Goal: Task Accomplishment & Management: Manage account settings

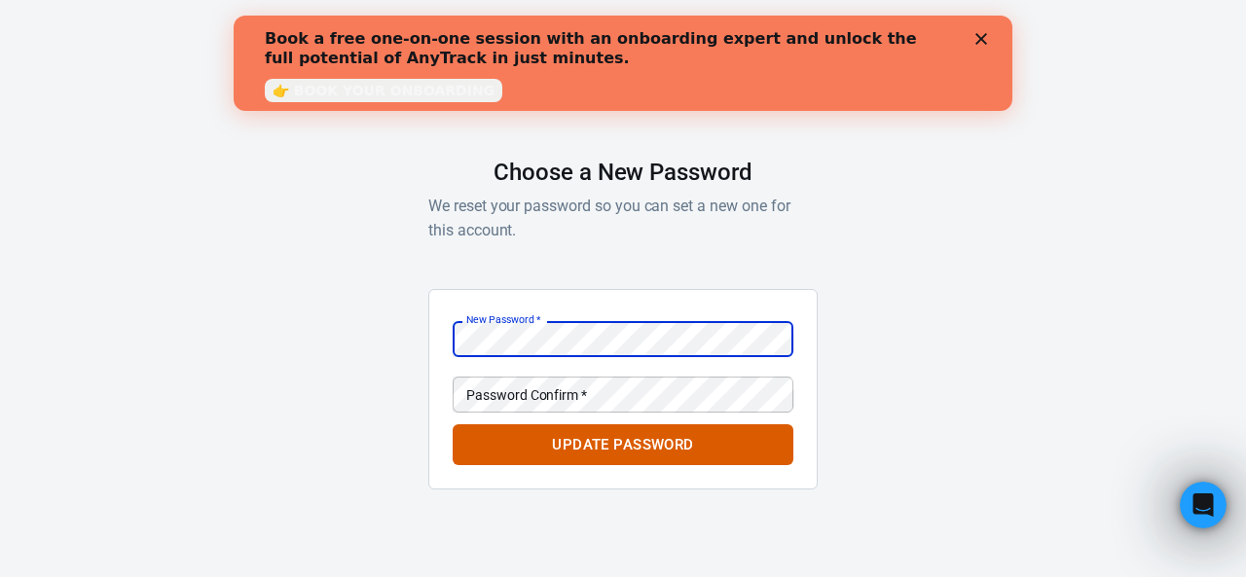
click at [0, 536] on com-1password-button at bounding box center [0, 536] width 0 height 0
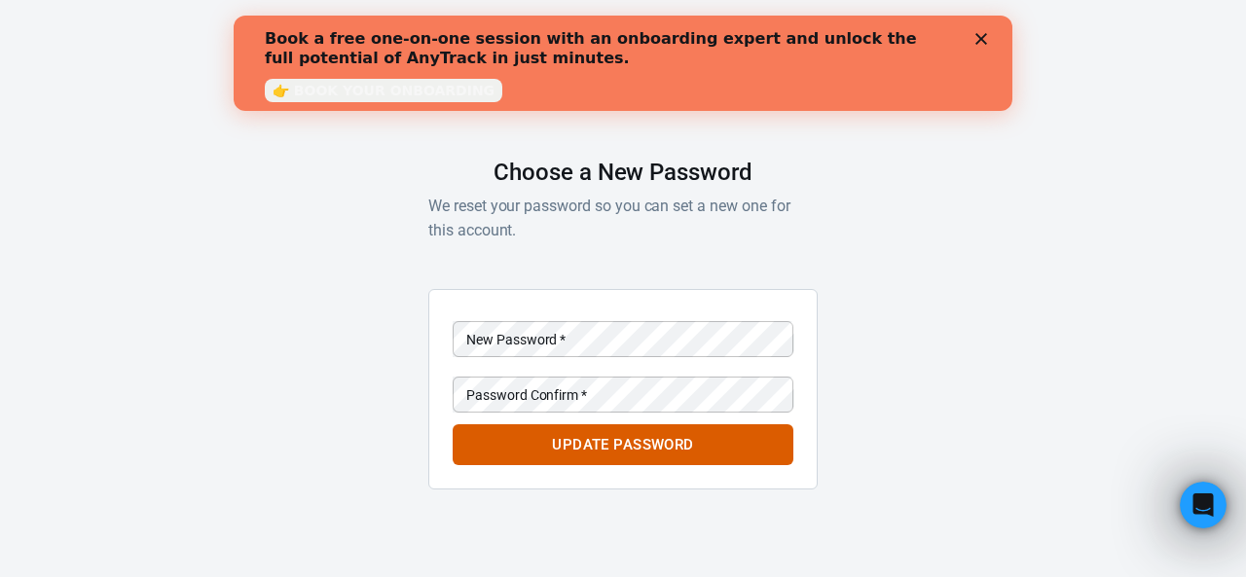
drag, startPoint x: 641, startPoint y: 268, endPoint x: 508, endPoint y: 254, distance: 134.0
click at [508, 254] on div "AnyTrack Choose a New Password We reset your password so you can set a new one …" at bounding box center [622, 268] width 389 height 536
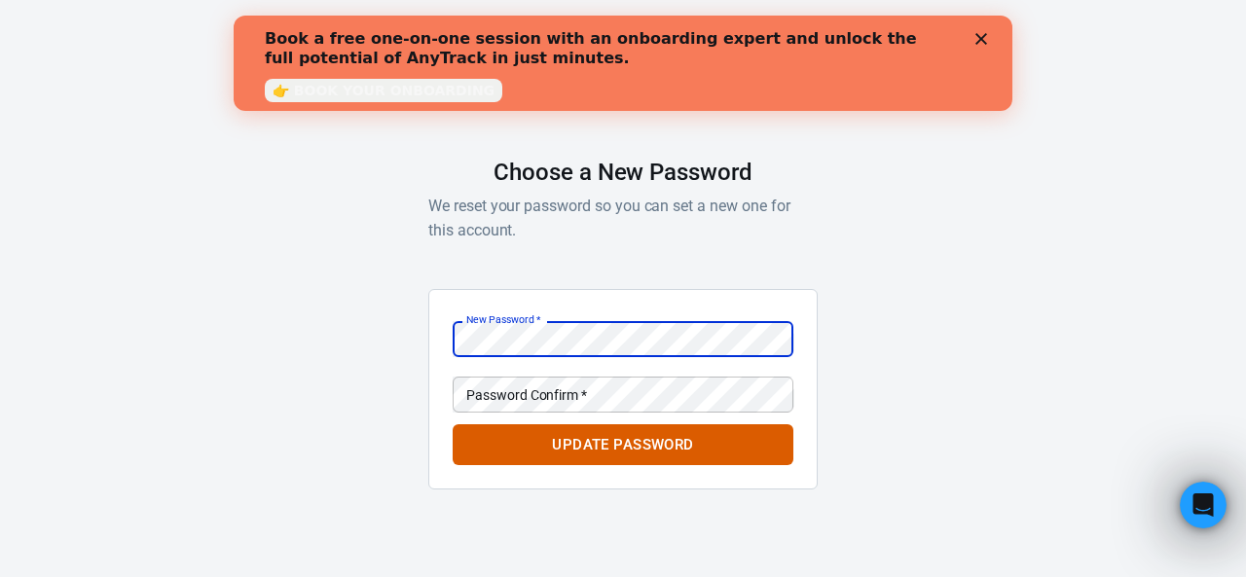
click at [835, 184] on div "AnyTrack Choose a New Password We reset your password so you can set a new one …" at bounding box center [623, 268] width 1246 height 536
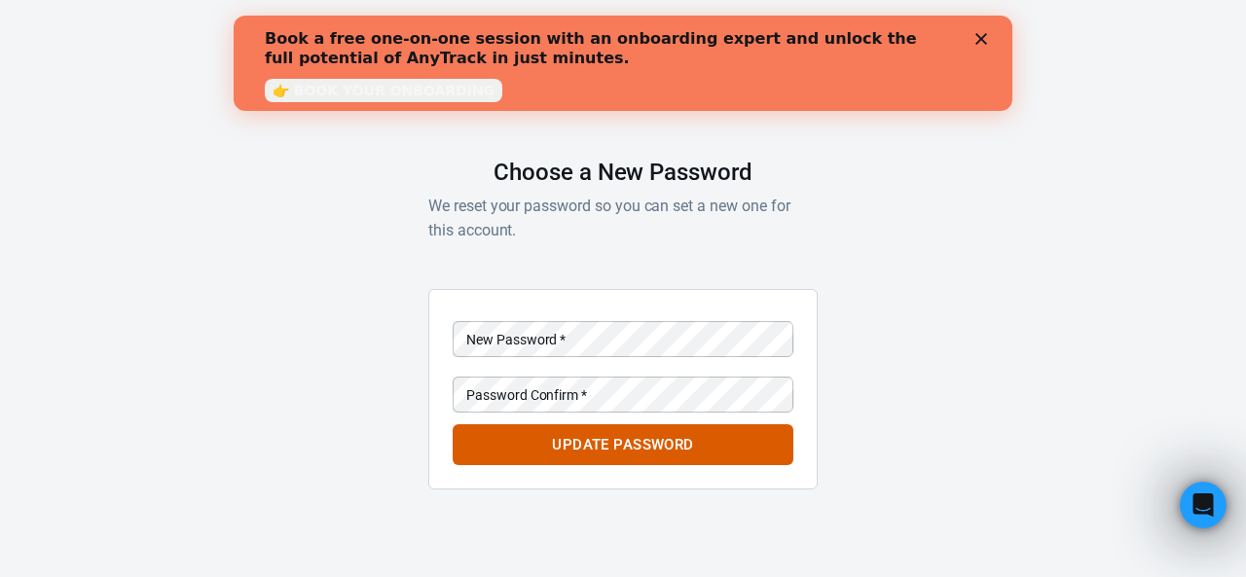
click at [986, 35] on icon "Close" at bounding box center [981, 39] width 12 height 12
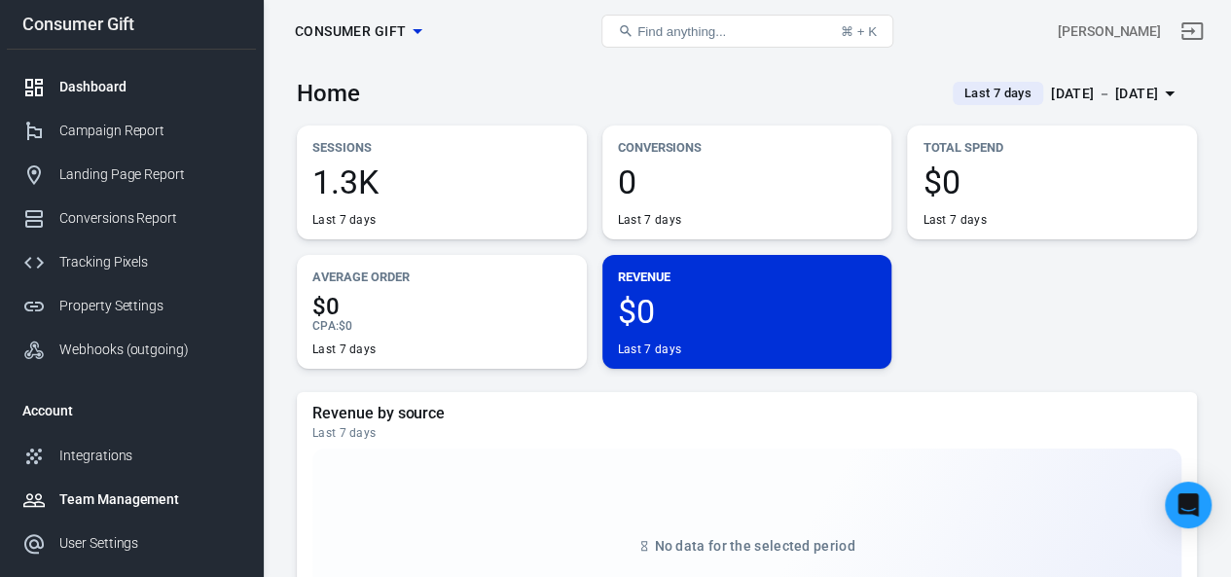
scroll to position [97, 0]
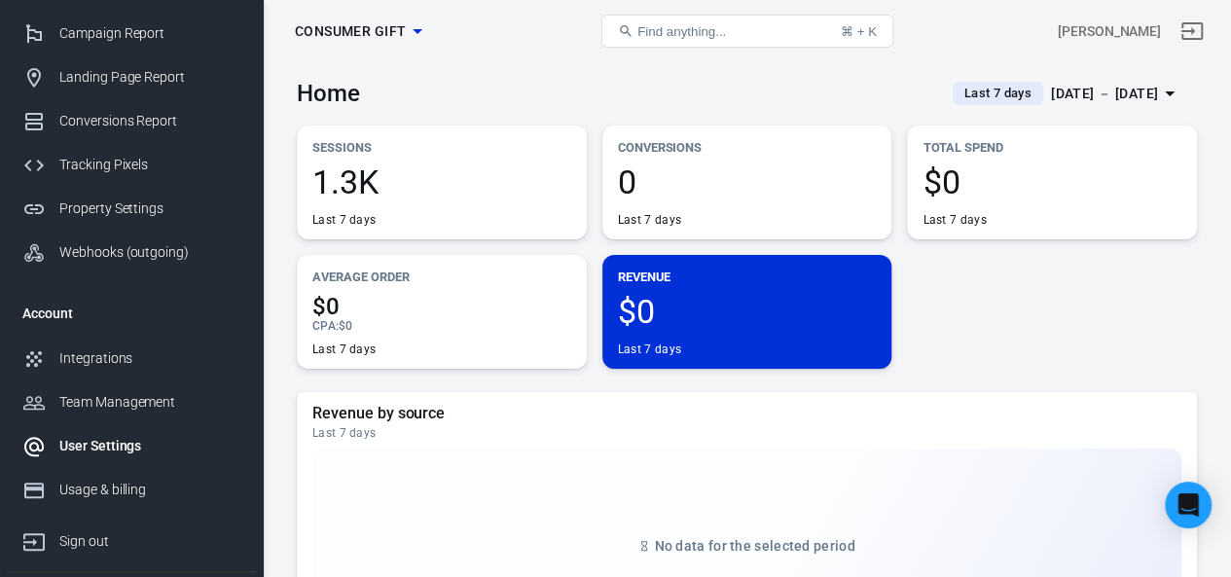
click at [101, 439] on div "User Settings" at bounding box center [149, 446] width 181 height 20
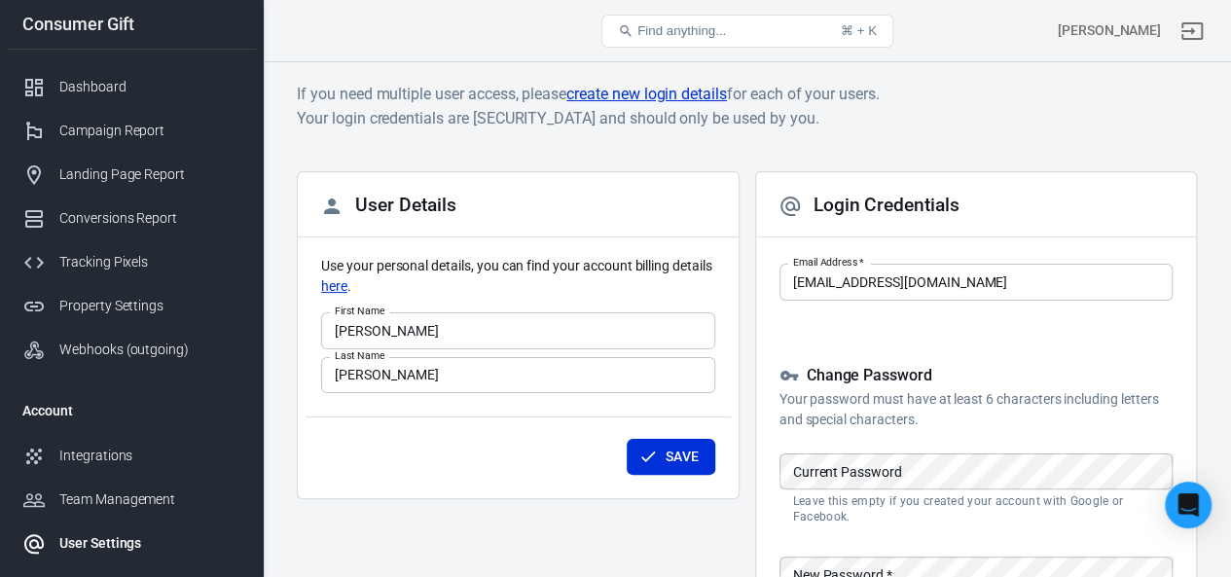
scroll to position [195, 0]
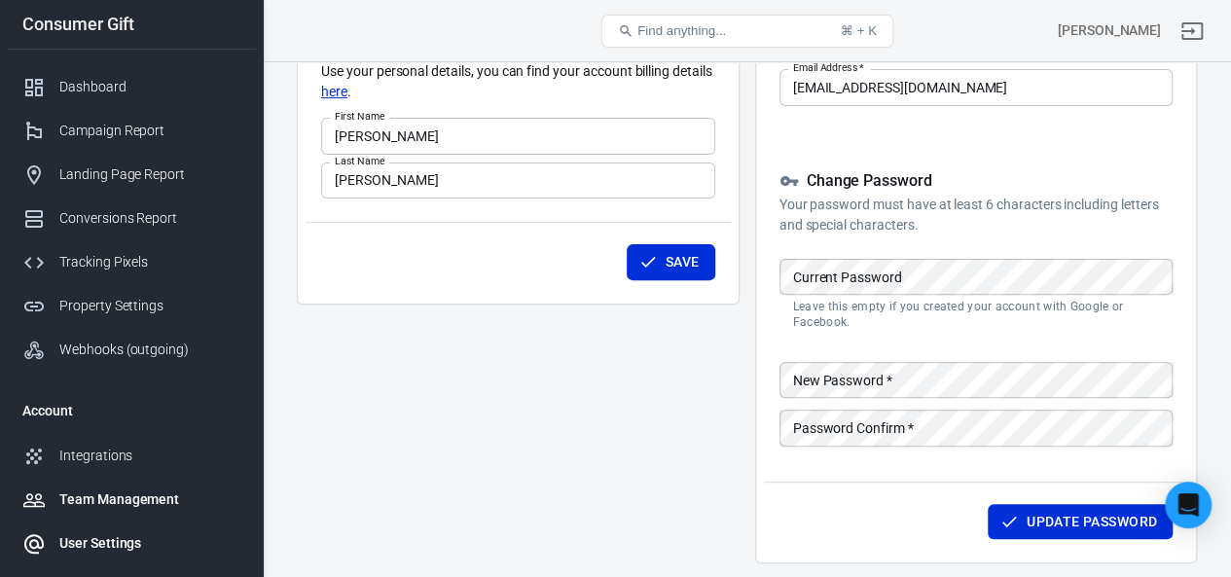
click at [111, 486] on link "Team Management" at bounding box center [131, 500] width 249 height 44
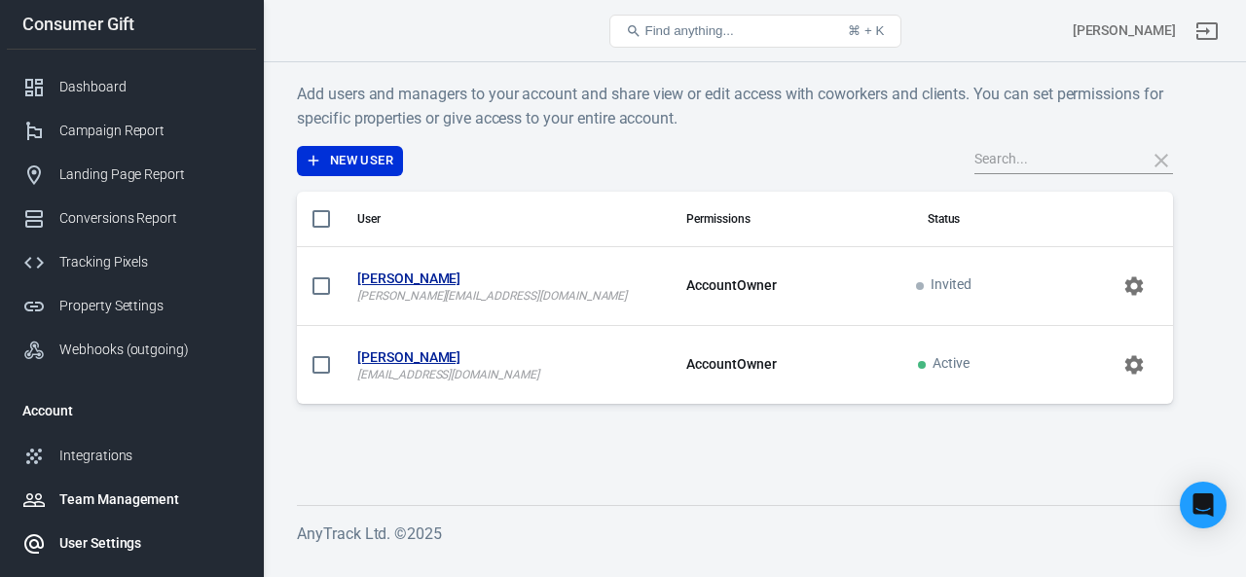
click at [95, 540] on div "User Settings" at bounding box center [149, 543] width 181 height 20
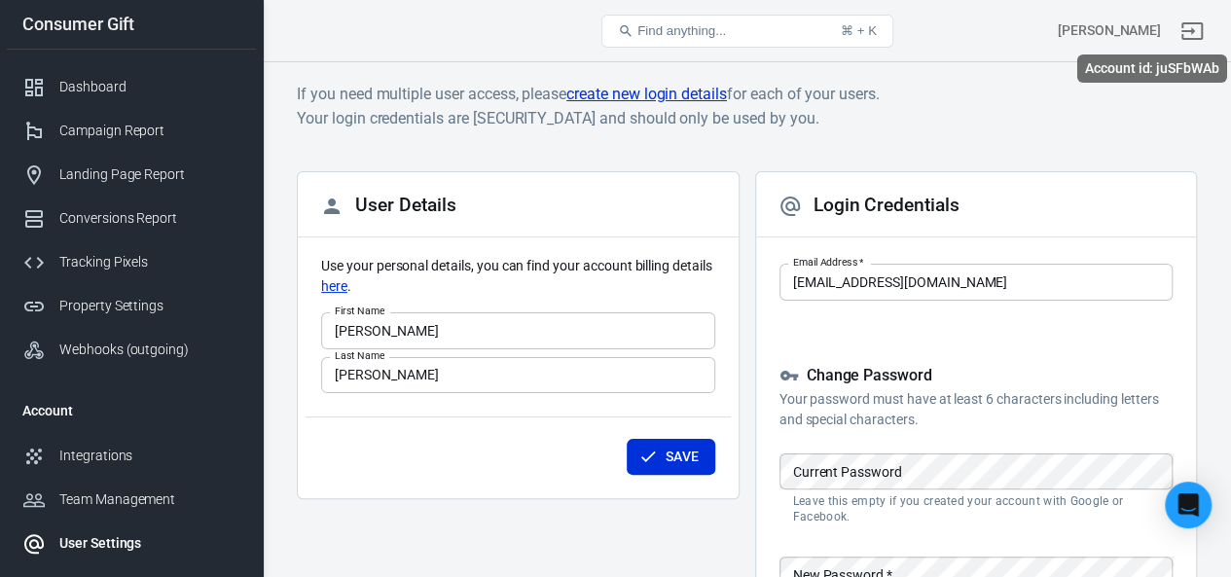
click at [1161, 28] on div "[PERSON_NAME]" at bounding box center [1109, 30] width 103 height 20
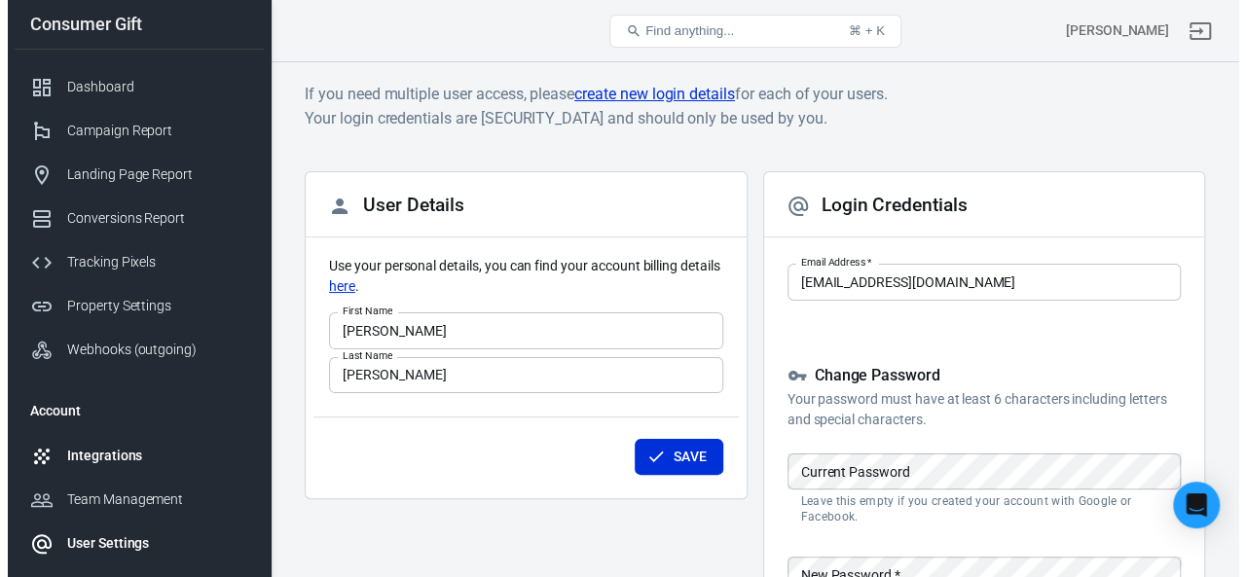
scroll to position [190, 0]
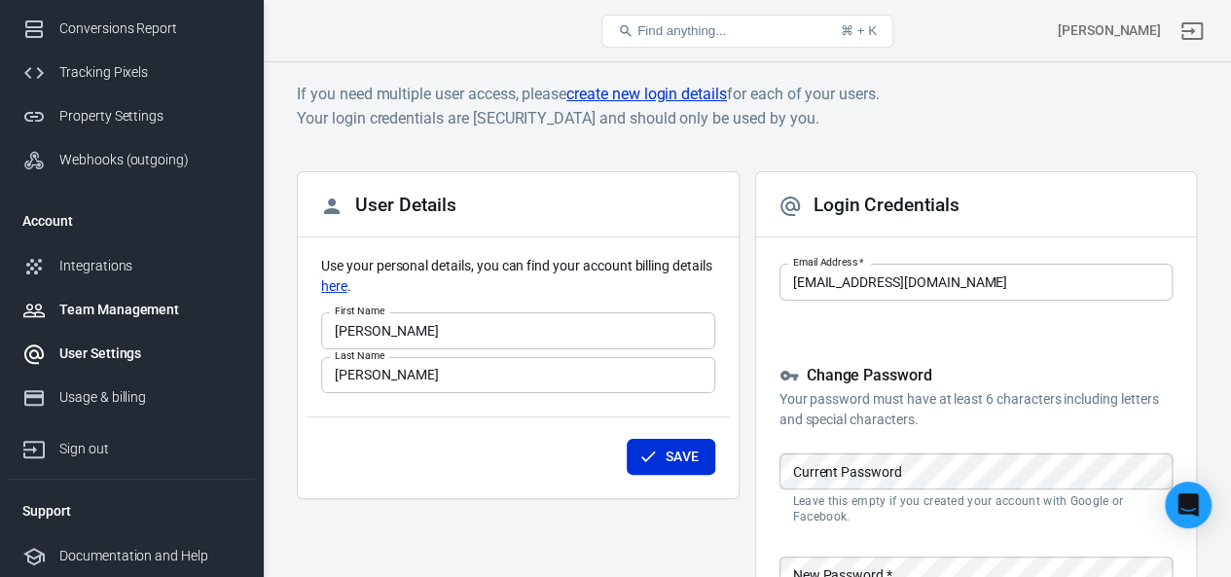
click at [123, 310] on div "Team Management" at bounding box center [149, 310] width 181 height 20
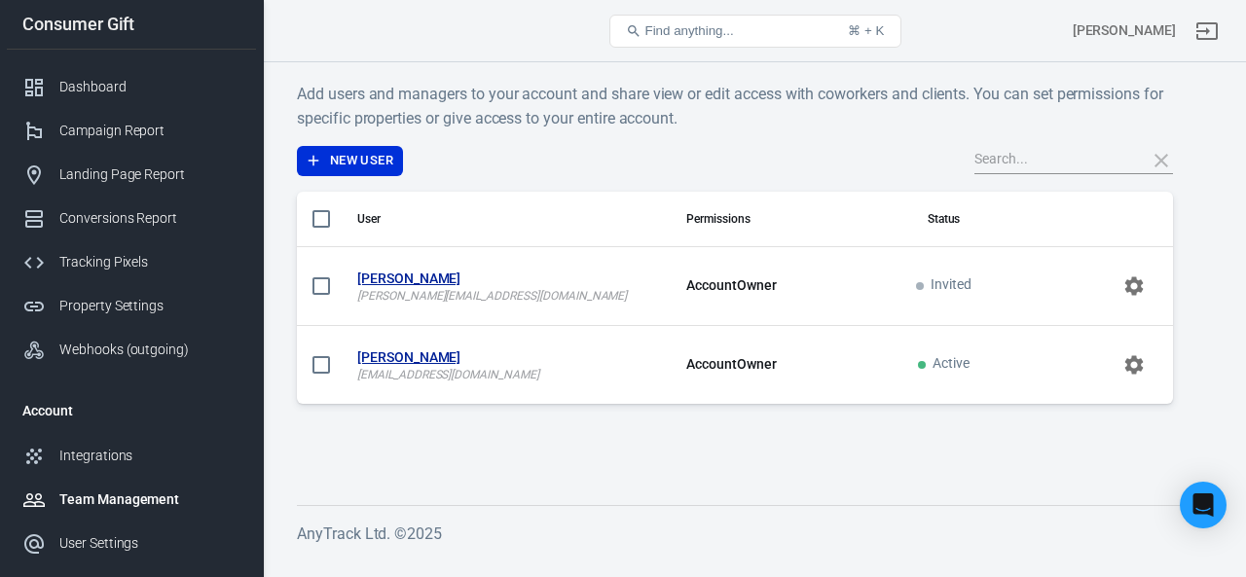
click at [1121, 32] on div "[PERSON_NAME]" at bounding box center [1069, 31] width 307 height 47
click at [1213, 32] on icon "Sign out" at bounding box center [1206, 30] width 23 height 23
